Goal: Transaction & Acquisition: Purchase product/service

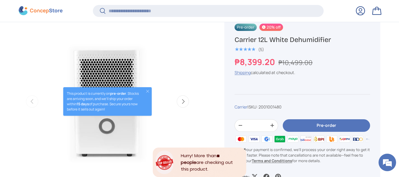
scroll to position [207, 0]
click at [148, 92] on button "Close" at bounding box center [147, 91] width 5 height 5
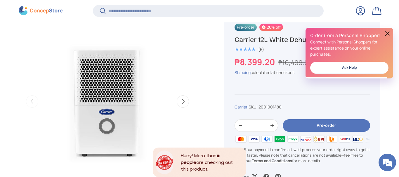
click at [127, 79] on img "Gallery Viewer" at bounding box center [107, 101] width 177 height 177
click at [183, 102] on button "Next" at bounding box center [183, 101] width 12 height 12
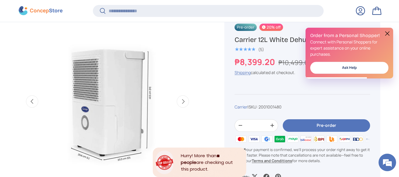
click at [183, 102] on button "Next" at bounding box center [183, 101] width 12 height 12
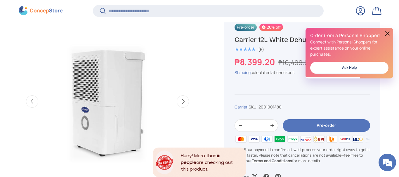
click at [183, 102] on button "Next" at bounding box center [183, 101] width 12 height 12
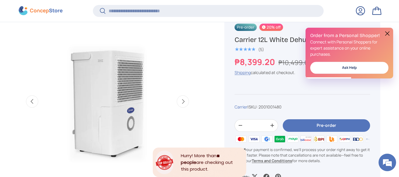
click at [183, 101] on button "Next" at bounding box center [183, 101] width 12 height 12
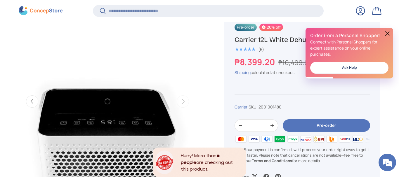
scroll to position [0, 721]
click at [36, 100] on button "Previous" at bounding box center [32, 101] width 12 height 12
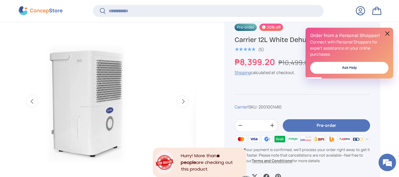
click at [36, 100] on button "Previous" at bounding box center [32, 101] width 12 height 12
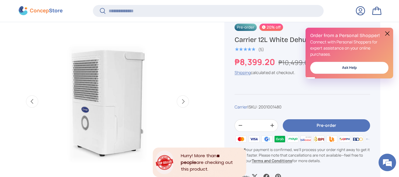
click at [36, 100] on button "Previous" at bounding box center [32, 101] width 12 height 12
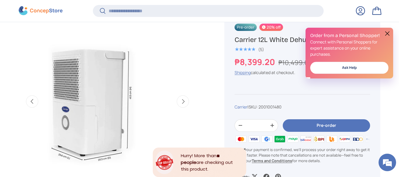
click at [36, 100] on button "Previous" at bounding box center [32, 101] width 12 height 12
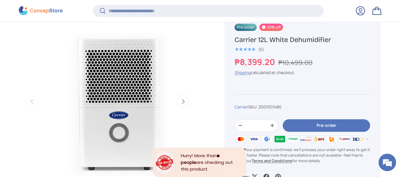
scroll to position [0, 0]
